Goal: Task Accomplishment & Management: Manage account settings

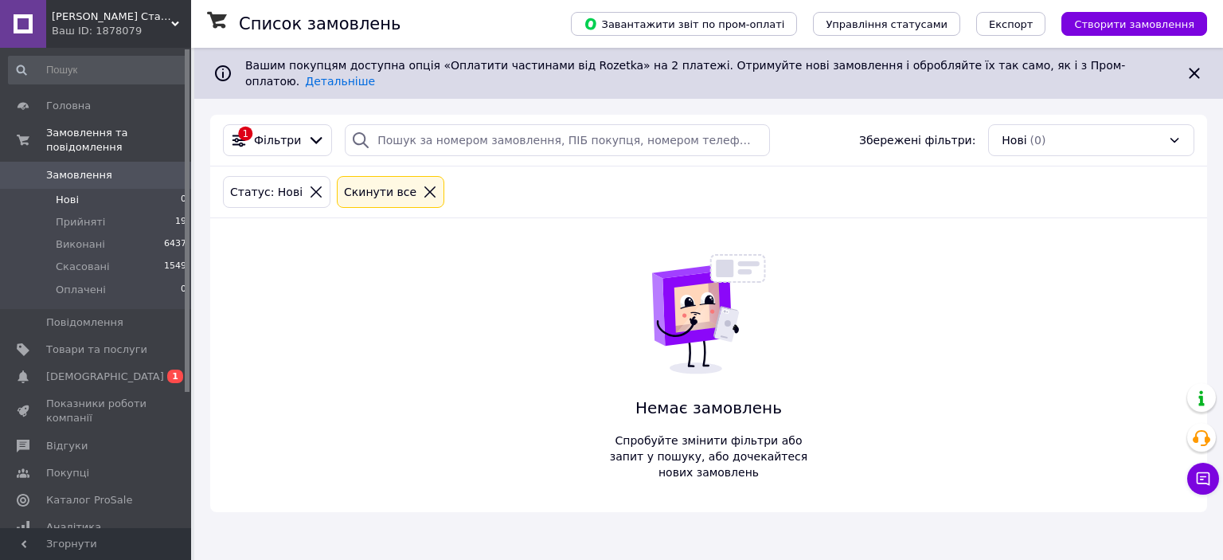
click at [313, 255] on div "1 Фільтри Збережені фільтри: Нові (0) Статус: Нові Cкинути все Немає замовлень …" at bounding box center [708, 313] width 997 height 397
click at [105, 370] on span "[DEMOGRAPHIC_DATA]" at bounding box center [96, 377] width 101 height 14
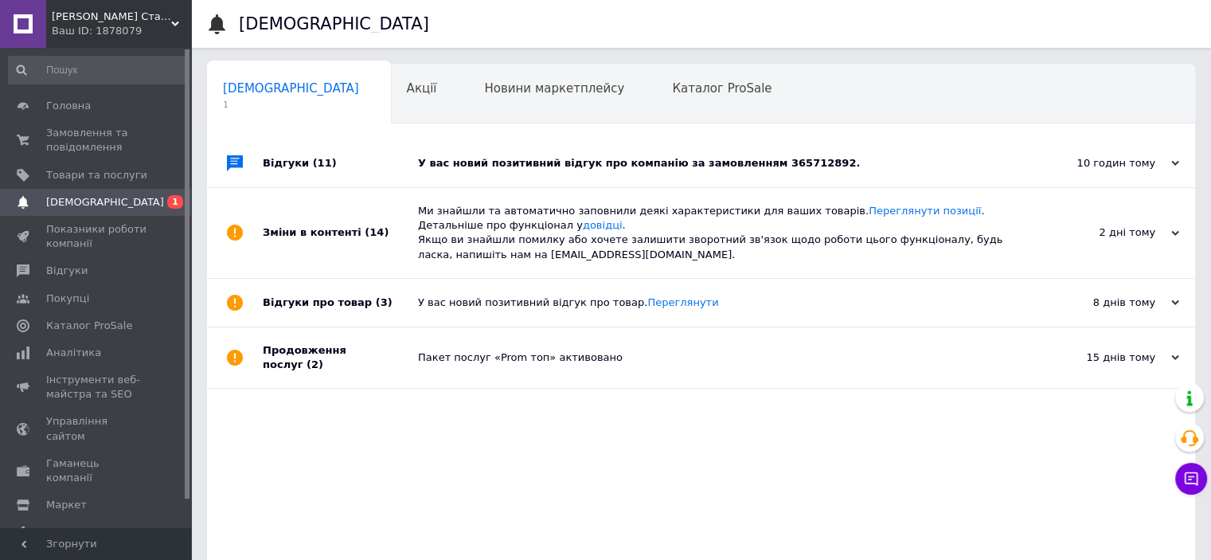
click at [609, 161] on div "У вас новий позитивний відгук про компанію за замовленням 365712892." at bounding box center [719, 163] width 602 height 14
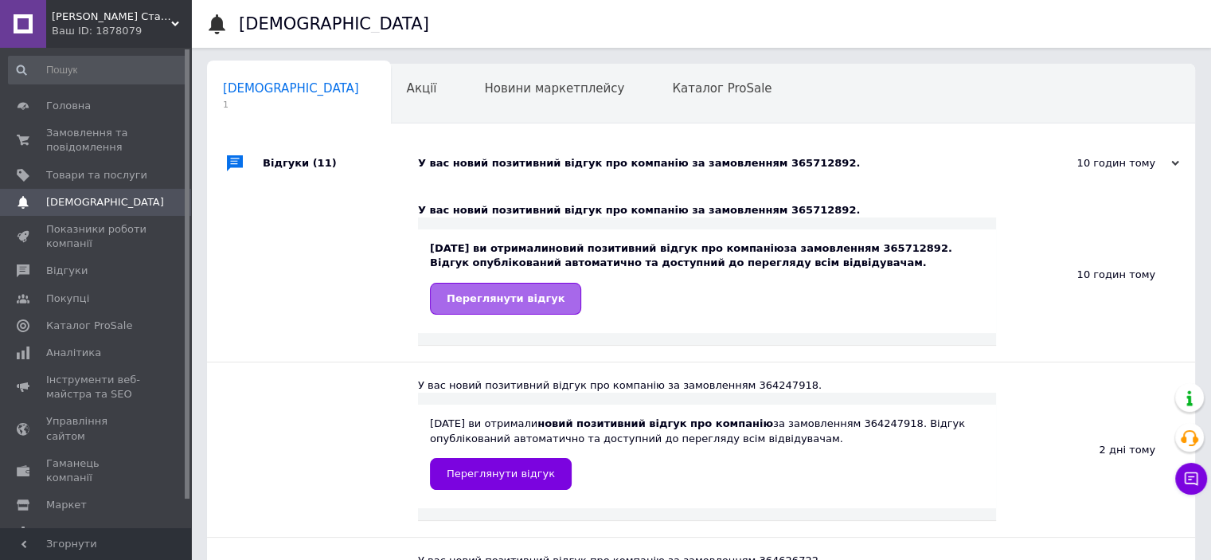
click at [495, 303] on span "Переглянути відгук" at bounding box center [506, 298] width 118 height 12
click at [70, 143] on span "Замовлення та повідомлення" at bounding box center [96, 140] width 101 height 29
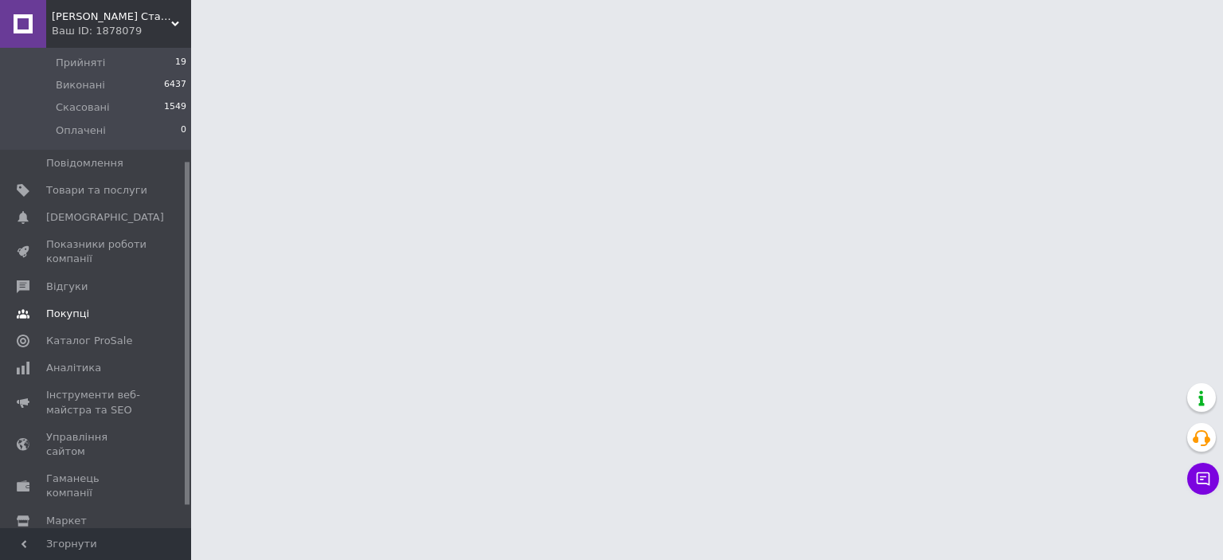
click at [71, 280] on span "Відгуки" at bounding box center [66, 287] width 41 height 14
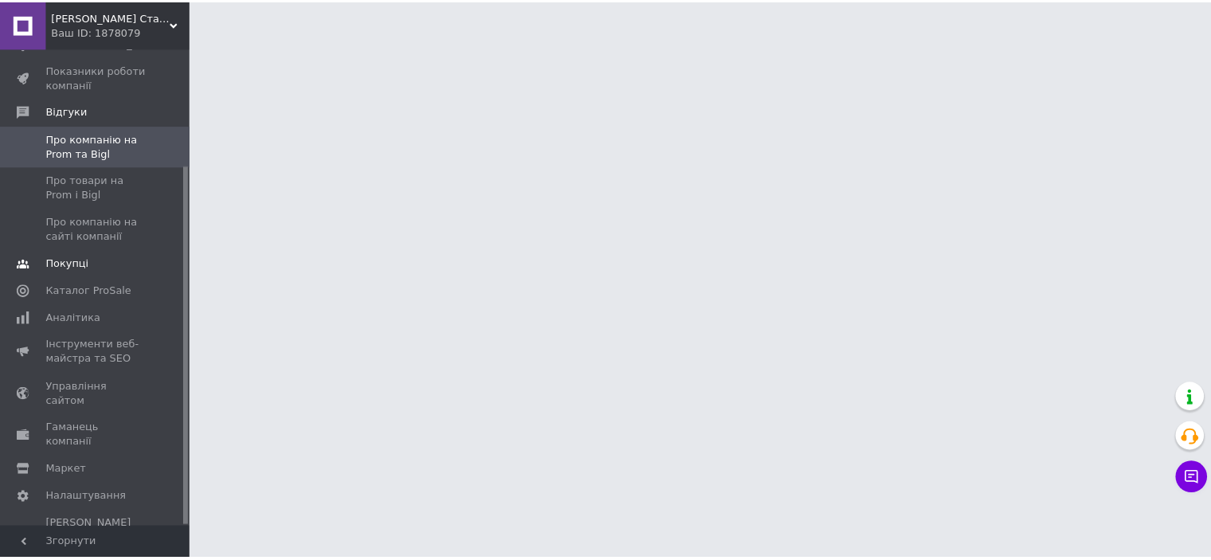
scroll to position [155, 0]
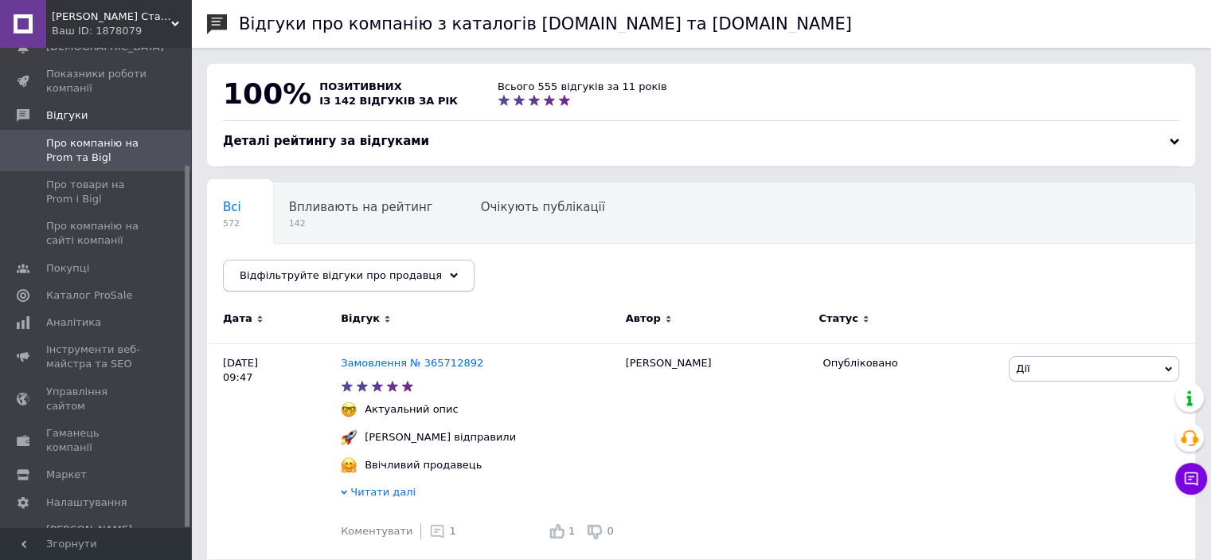
click at [400, 275] on span "Відфільтруйте відгуки про продавця" at bounding box center [341, 275] width 202 height 12
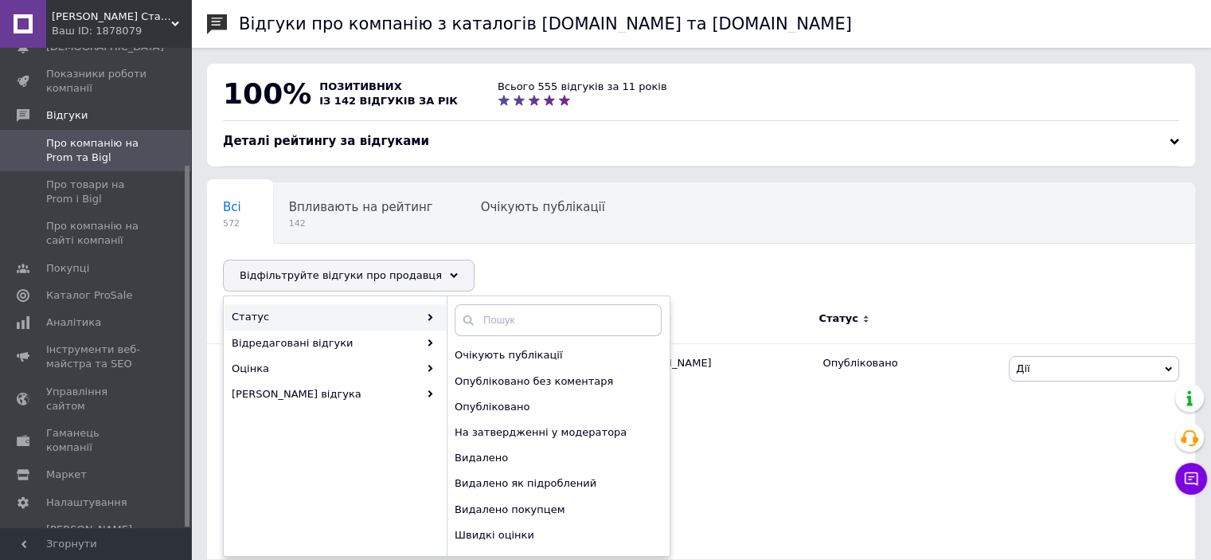
click at [710, 119] on div "100% позитивних із 142 відгуків за рік Всього 555 відгуків за 11 років" at bounding box center [701, 98] width 988 height 69
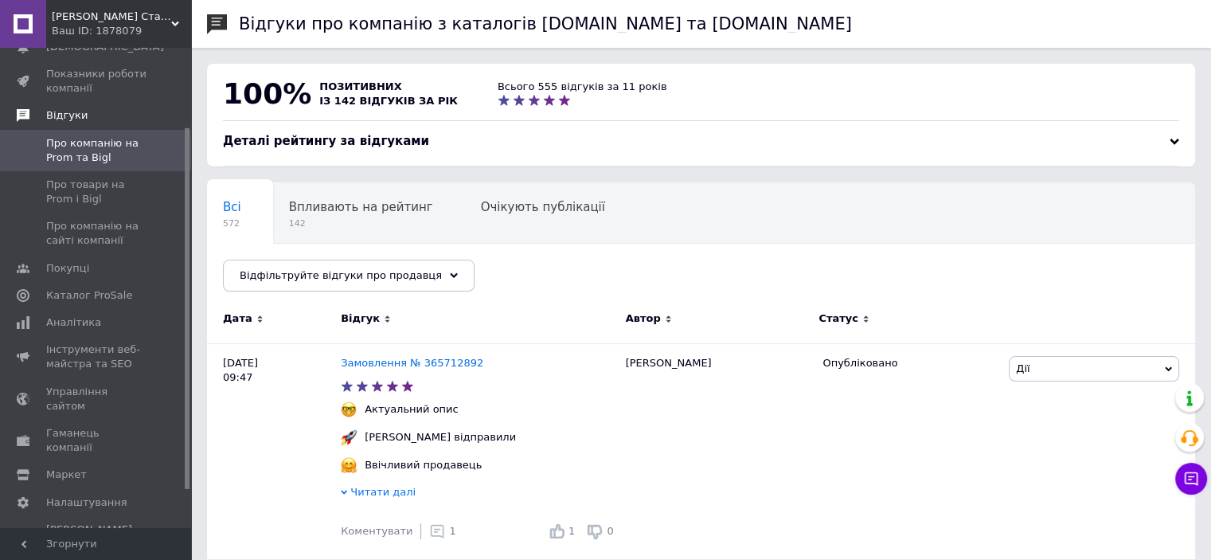
scroll to position [0, 0]
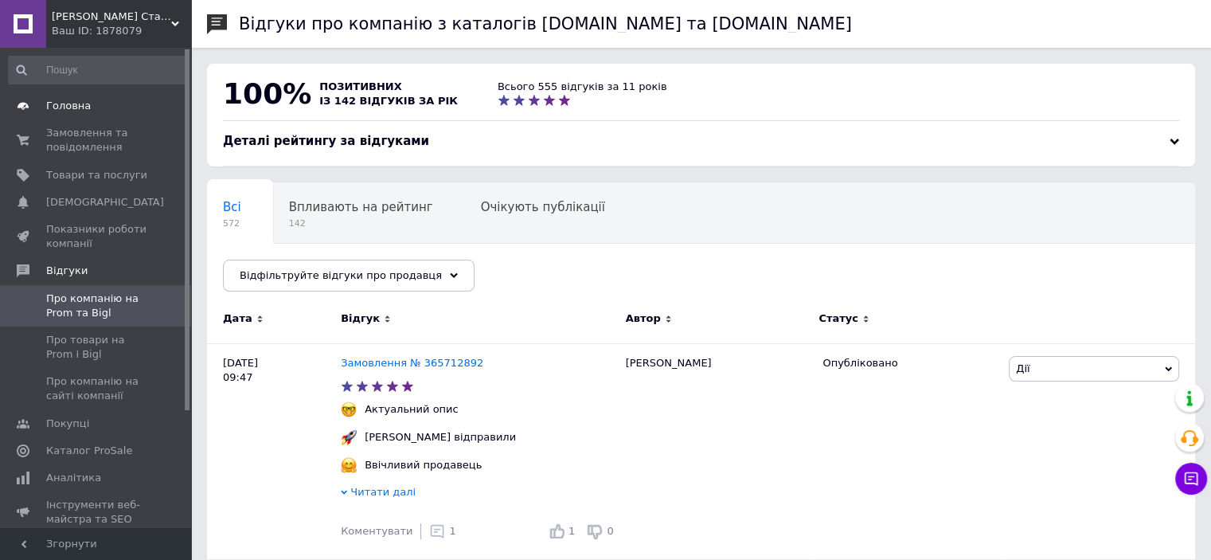
click at [78, 108] on span "Головна" at bounding box center [68, 106] width 45 height 14
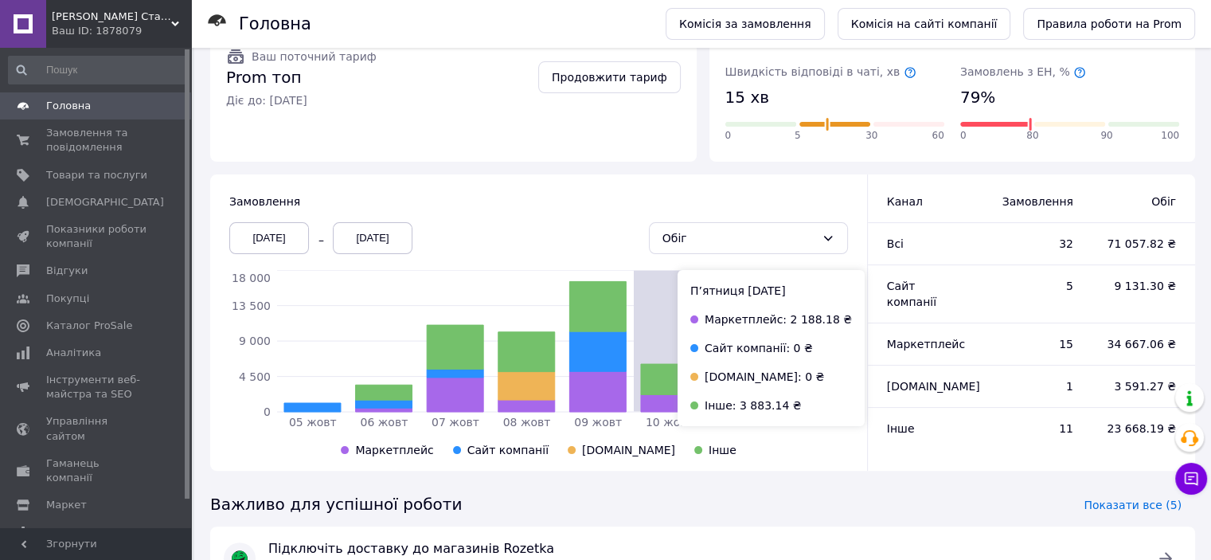
scroll to position [348, 0]
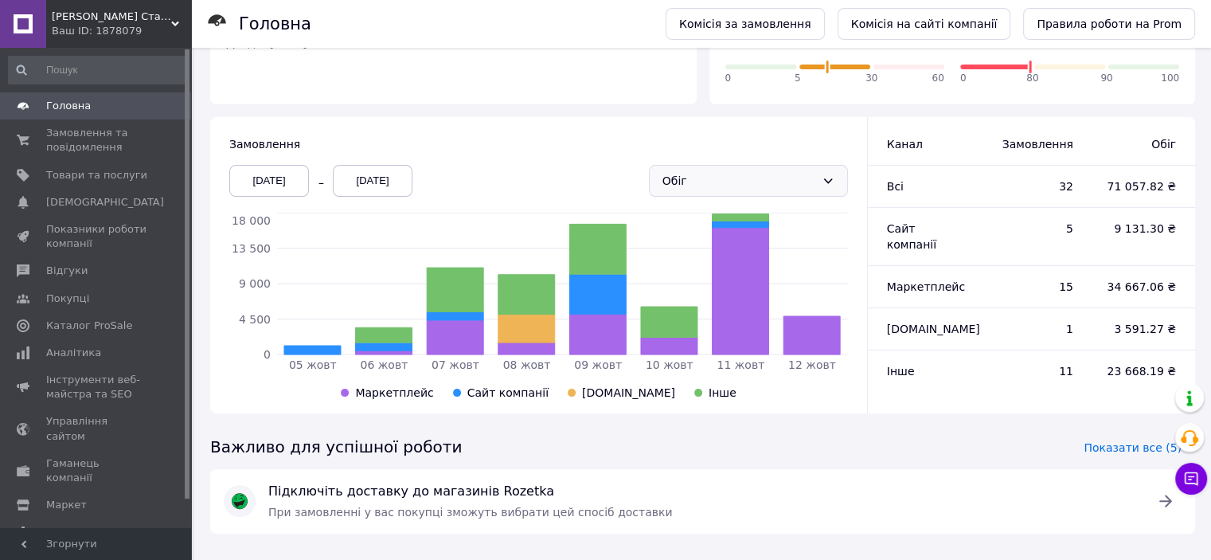
click at [772, 172] on div "Обіг" at bounding box center [739, 181] width 153 height 18
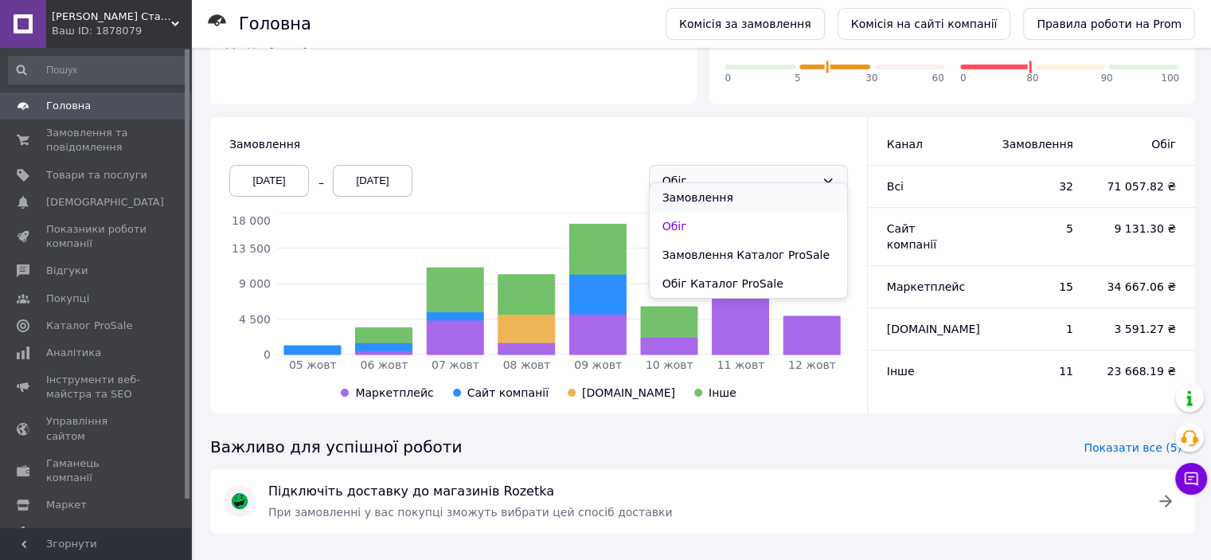
click at [717, 197] on li "Замовлення" at bounding box center [748, 197] width 197 height 29
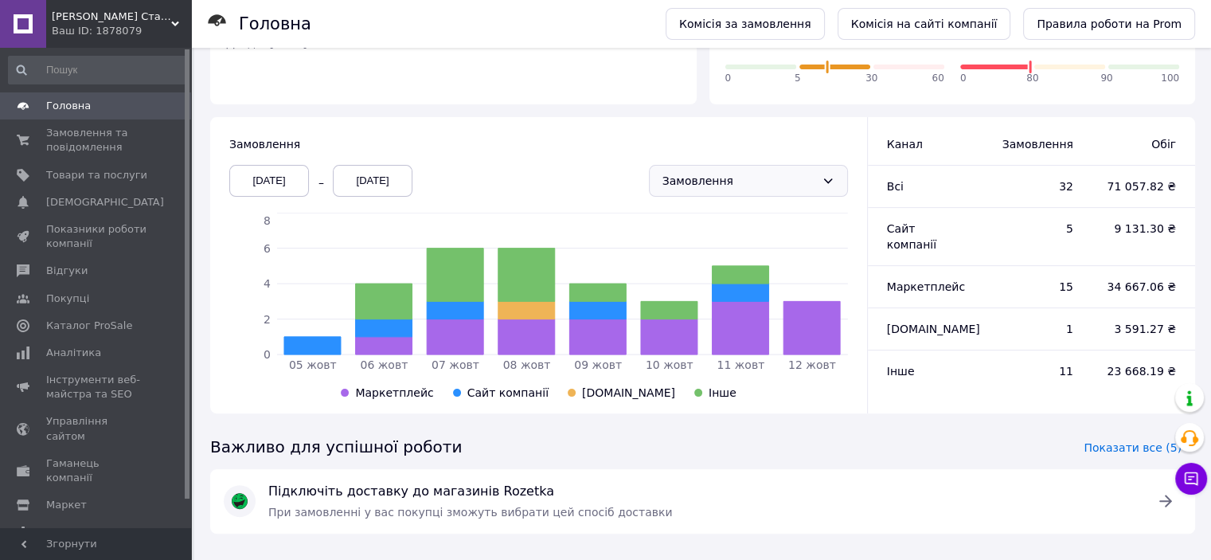
click at [736, 172] on div "Замовлення" at bounding box center [739, 181] width 153 height 18
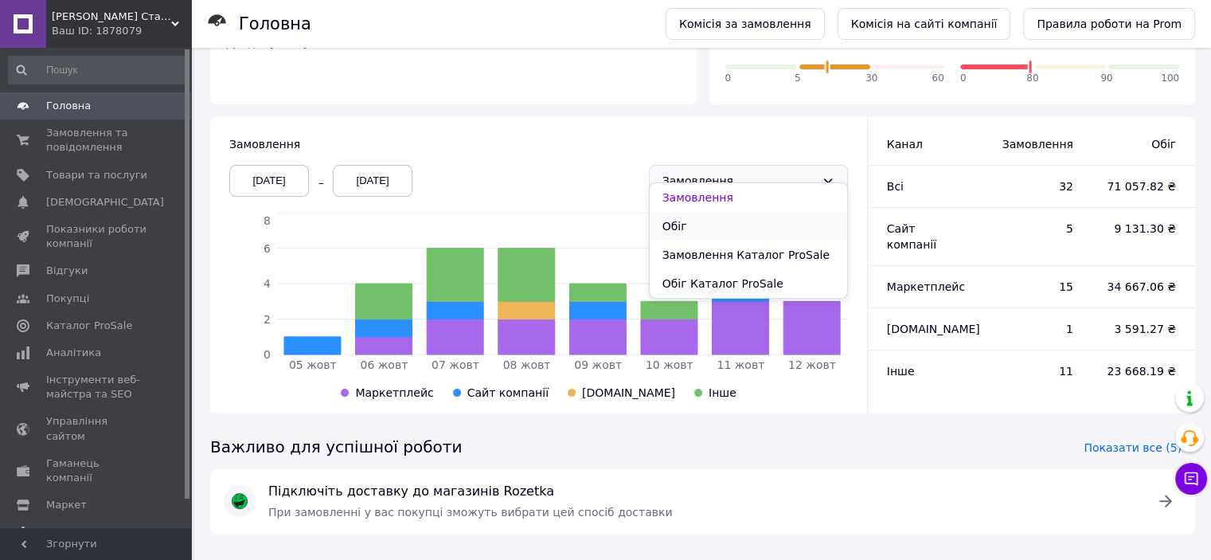
click at [704, 230] on li "Обіг" at bounding box center [748, 226] width 197 height 29
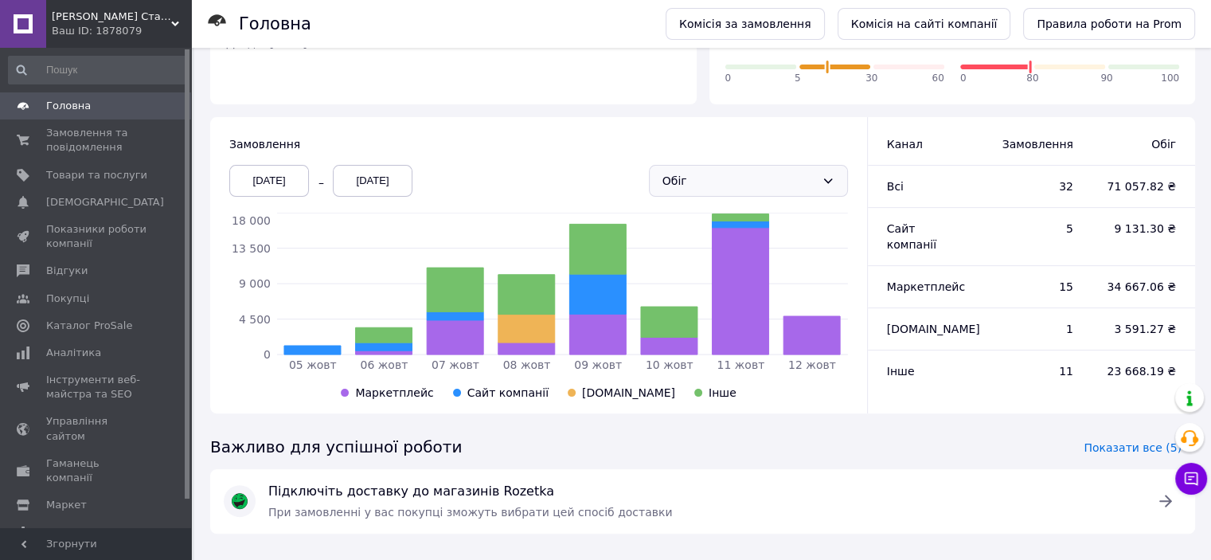
click at [728, 172] on div "Обіг" at bounding box center [739, 181] width 153 height 18
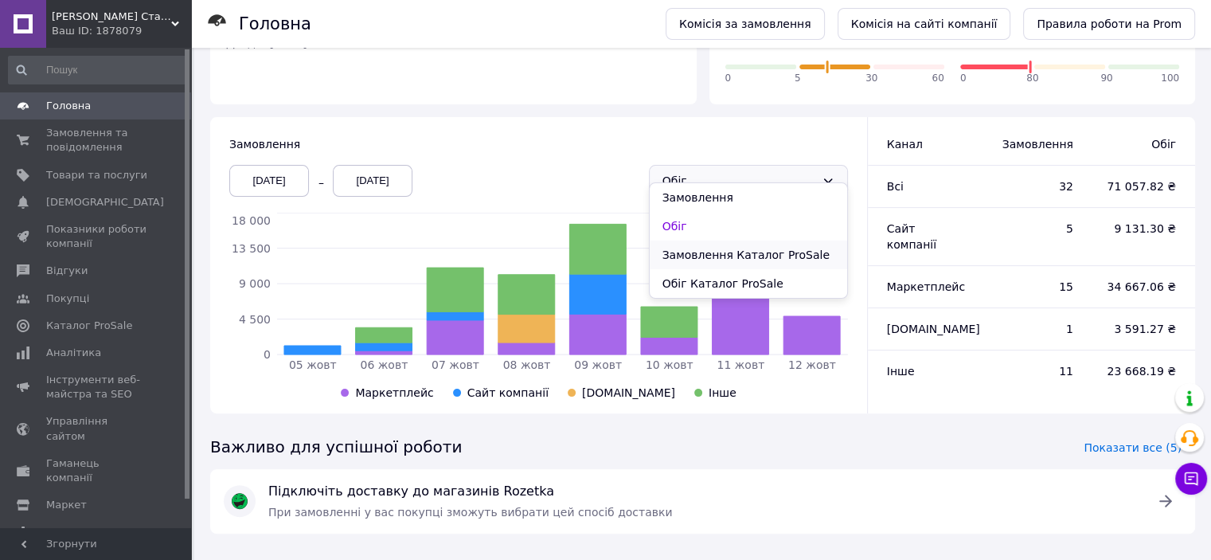
click at [715, 248] on li "Замовлення Каталог ProSale" at bounding box center [748, 255] width 197 height 29
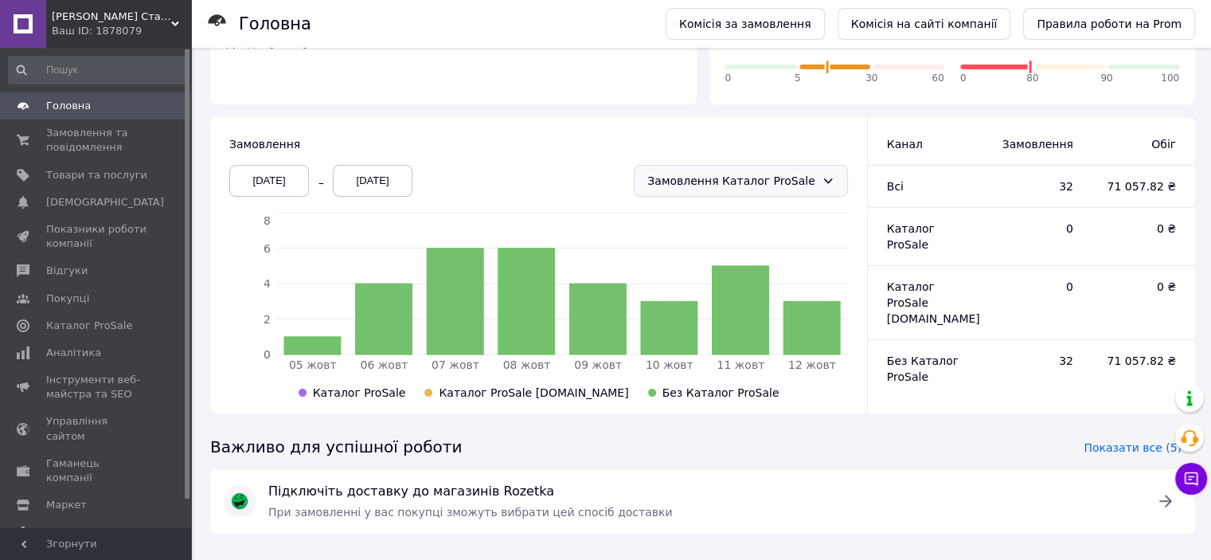
click at [780, 172] on div "Замовлення Каталог ProSale" at bounding box center [730, 181] width 167 height 18
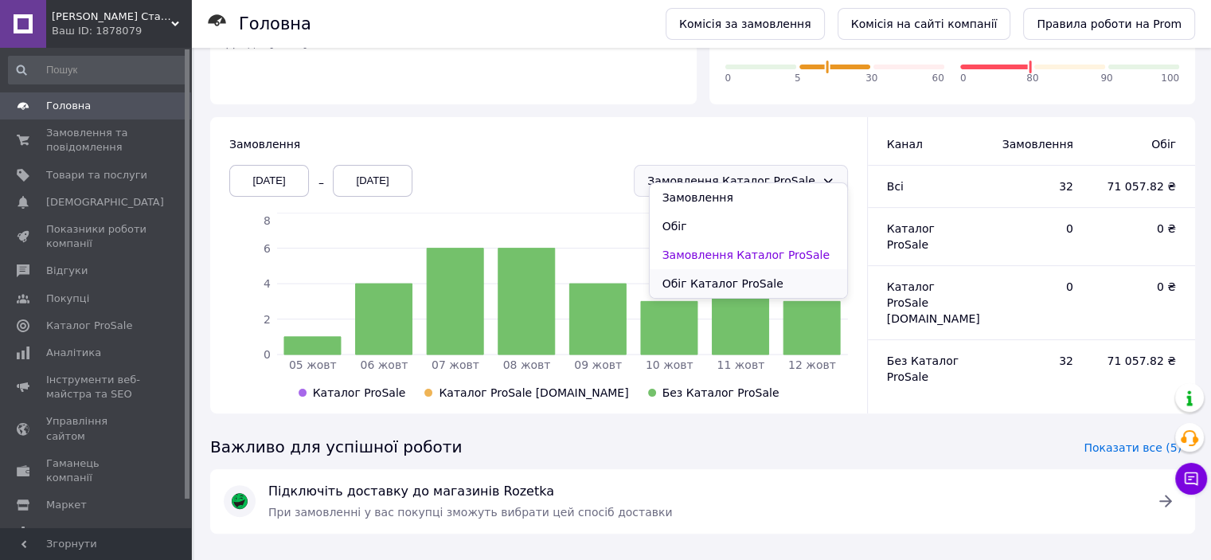
click at [733, 279] on li "Обіг Каталог ProSale" at bounding box center [748, 283] width 197 height 29
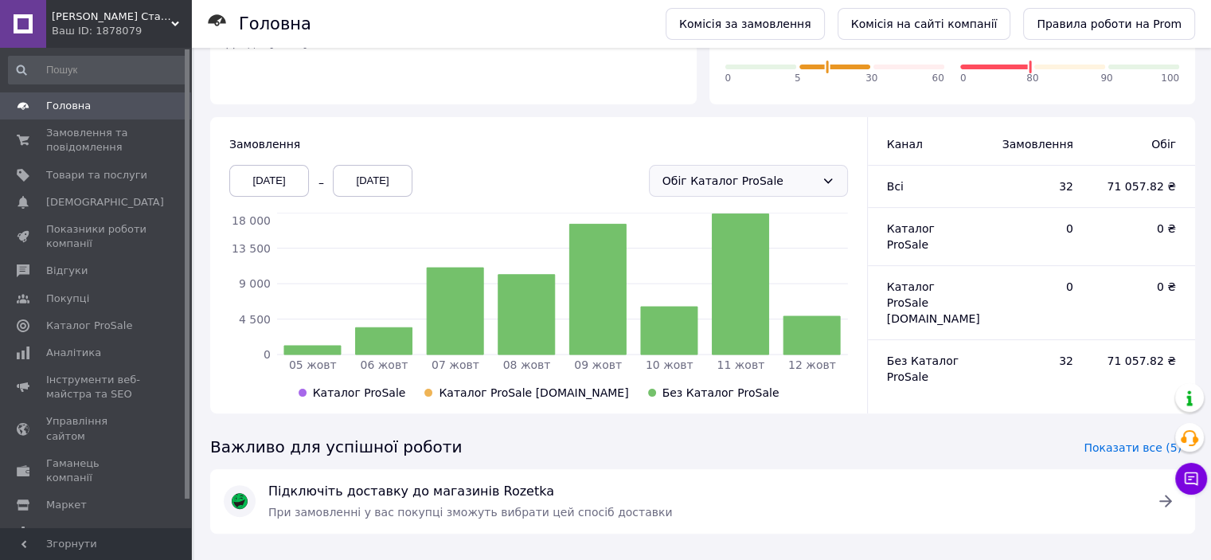
click at [765, 172] on div "Обіг Каталог ProSale" at bounding box center [739, 181] width 153 height 18
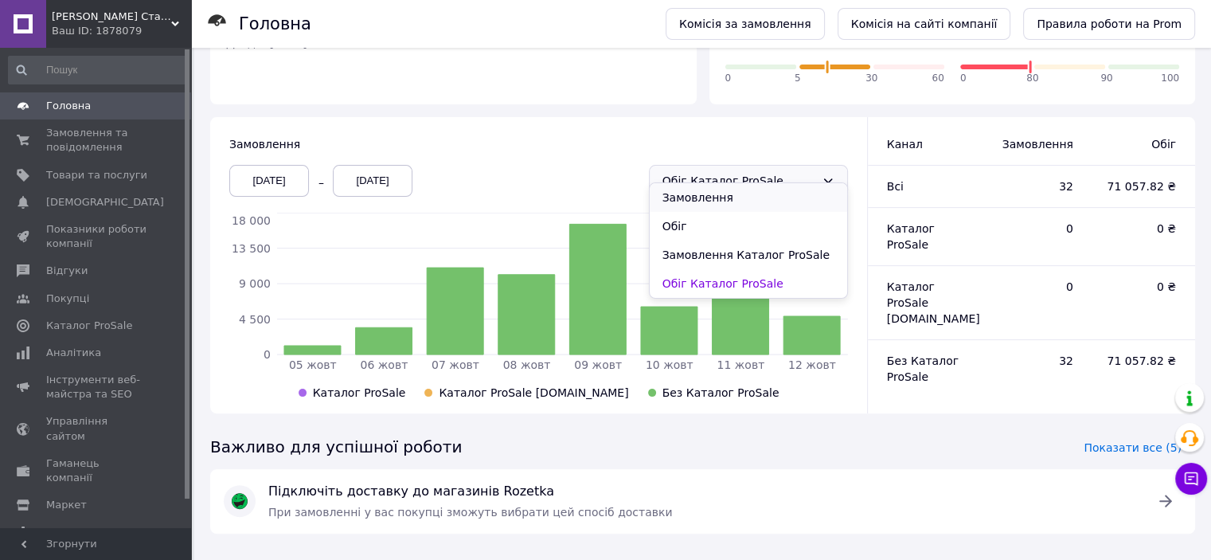
click at [752, 197] on li "Замовлення" at bounding box center [748, 197] width 197 height 29
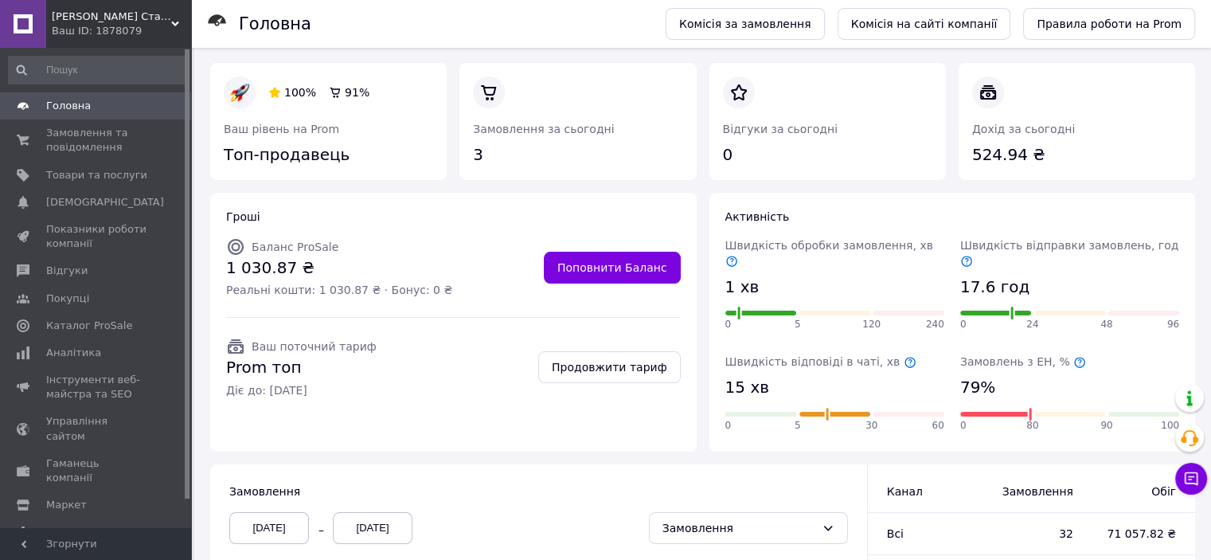
scroll to position [0, 0]
click at [76, 135] on span "Замовлення та повідомлення" at bounding box center [96, 140] width 101 height 29
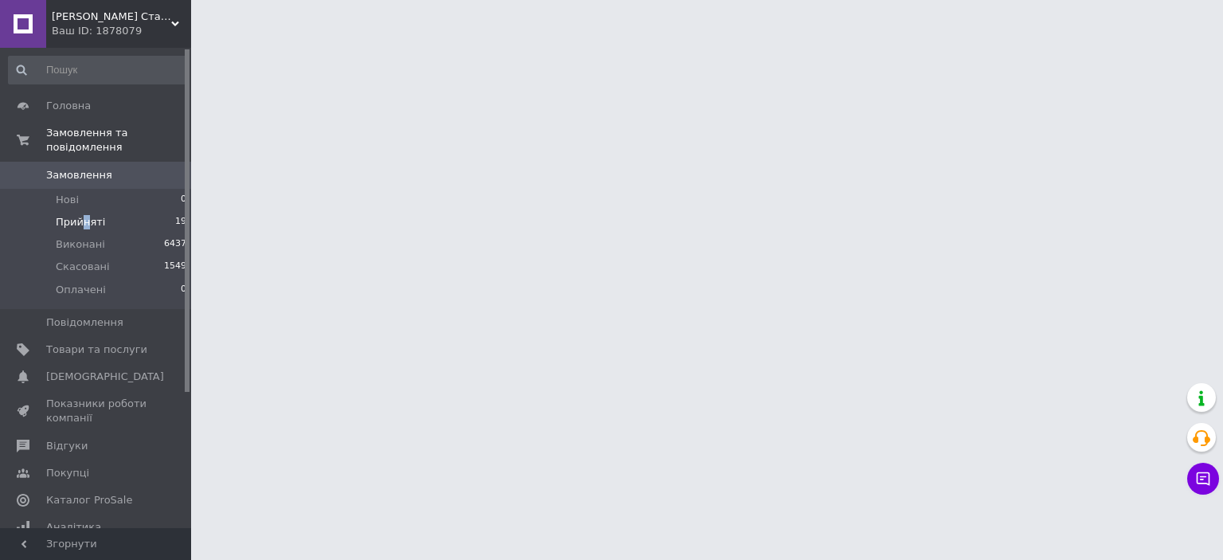
click at [84, 215] on span "Прийняті" at bounding box center [80, 222] width 49 height 14
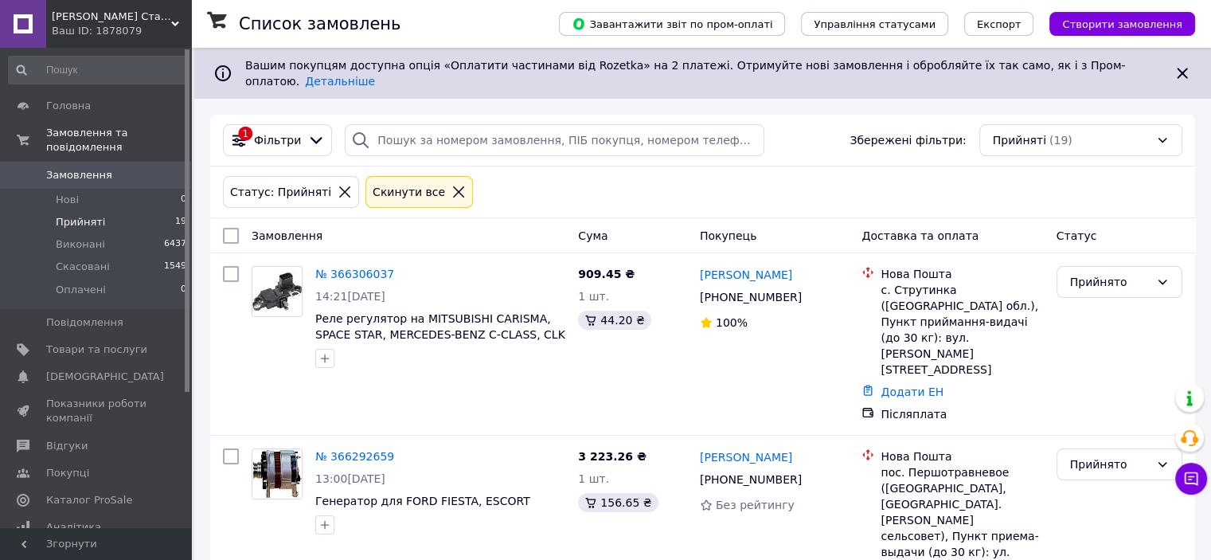
click at [1181, 68] on icon at bounding box center [1182, 73] width 10 height 10
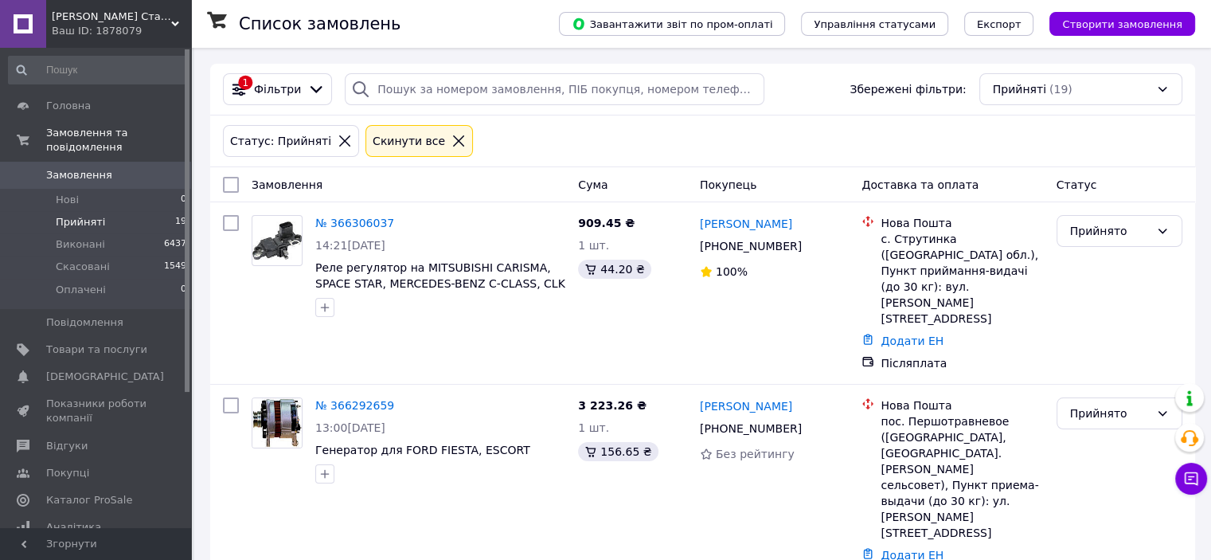
click at [453, 143] on icon at bounding box center [458, 140] width 11 height 11
